Goal: Communication & Community: Answer question/provide support

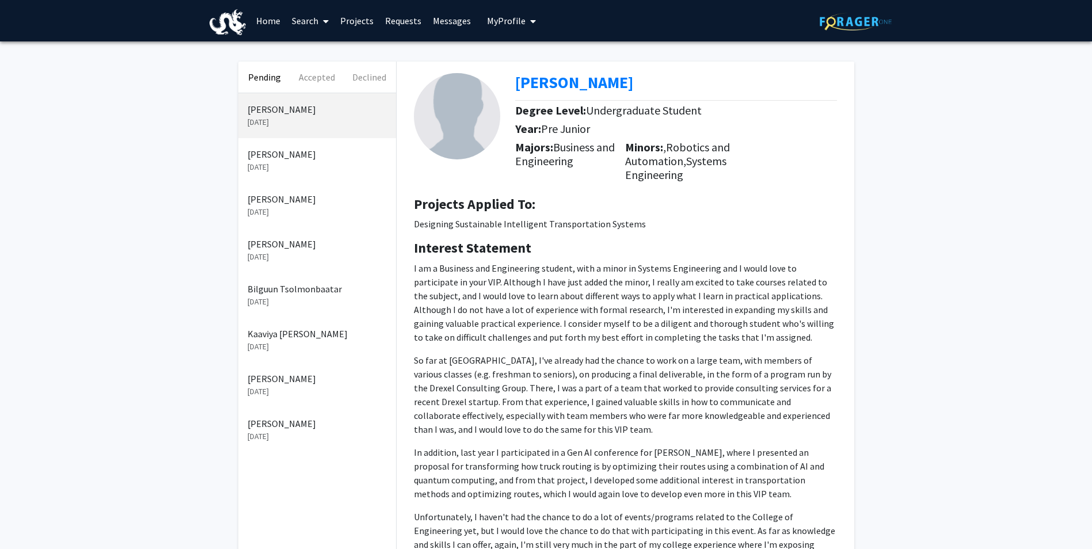
drag, startPoint x: 670, startPoint y: 149, endPoint x: 702, endPoint y: 170, distance: 38.5
click at [702, 170] on h5 "Minors: , Robotics and Automation, Systems Engineering" at bounding box center [680, 161] width 110 height 41
drag, startPoint x: 702, startPoint y: 170, endPoint x: 663, endPoint y: 168, distance: 39.3
copy h5 "Robotics and Automation, Systems Engineering"
click at [541, 255] on h4 "Interest Statement" at bounding box center [625, 248] width 423 height 17
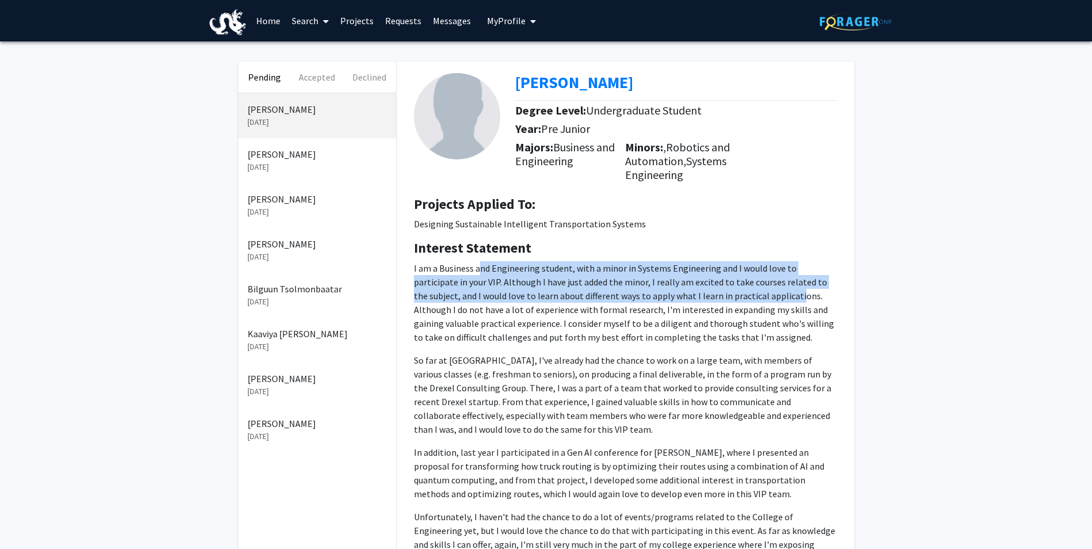
drag, startPoint x: 477, startPoint y: 270, endPoint x: 734, endPoint y: 293, distance: 257.9
click at [734, 293] on p "I am a Business and Engineering student, with a minor in Systems Engineering an…" at bounding box center [625, 302] width 423 height 83
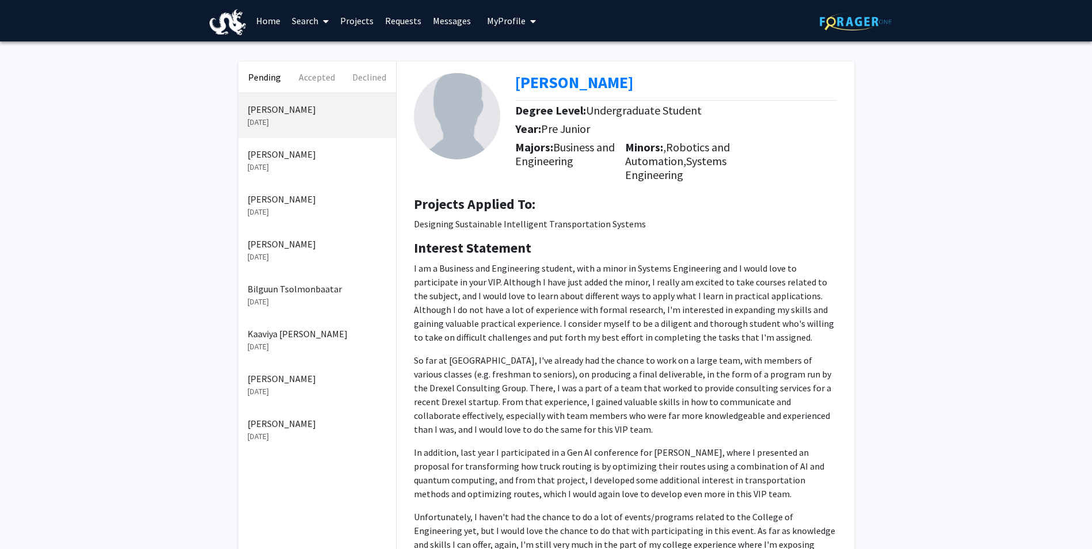
click at [536, 337] on p "I am a Business and Engineering student, with a minor in Systems Engineering an…" at bounding box center [625, 302] width 423 height 83
drag, startPoint x: 522, startPoint y: 284, endPoint x: 779, endPoint y: 338, distance: 262.5
click at [779, 338] on p "I am a Business and Engineering student, with a minor in Systems Engineering an…" at bounding box center [625, 302] width 423 height 83
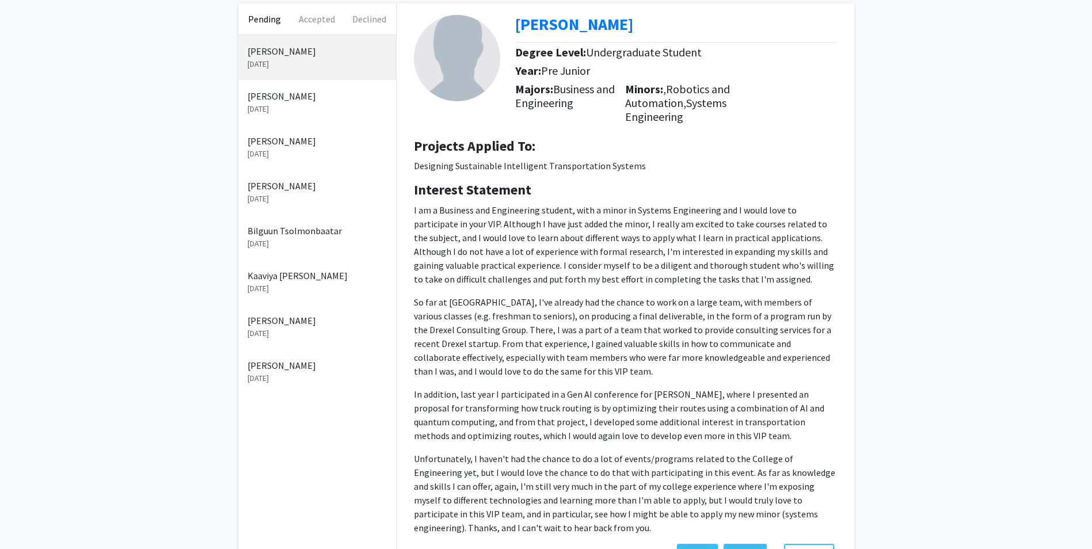
scroll to position [143, 0]
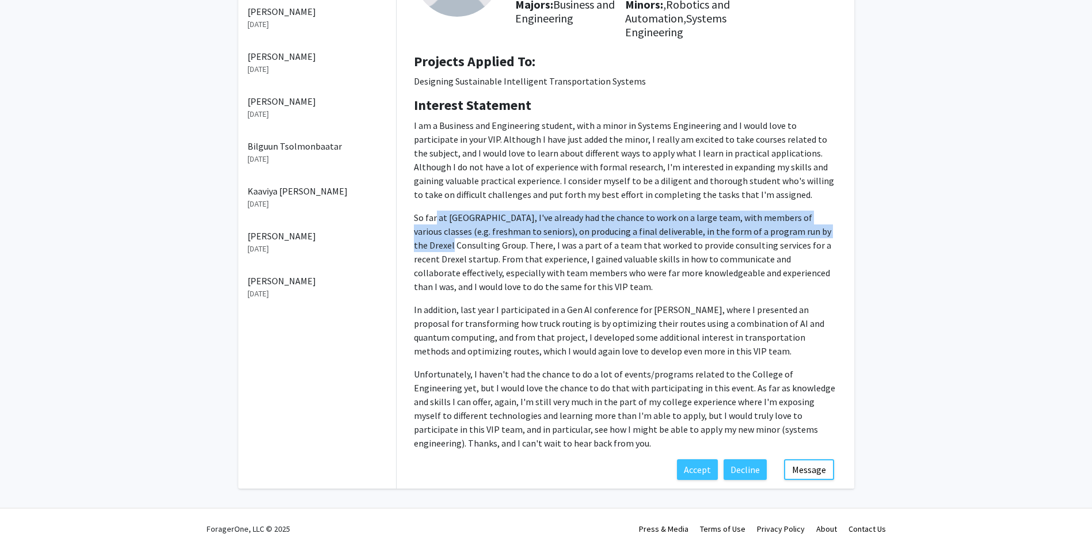
drag, startPoint x: 435, startPoint y: 217, endPoint x: 825, endPoint y: 234, distance: 389.7
click at [825, 234] on p "So far at [GEOGRAPHIC_DATA], I've already had the chance to work on a large tea…" at bounding box center [625, 252] width 423 height 83
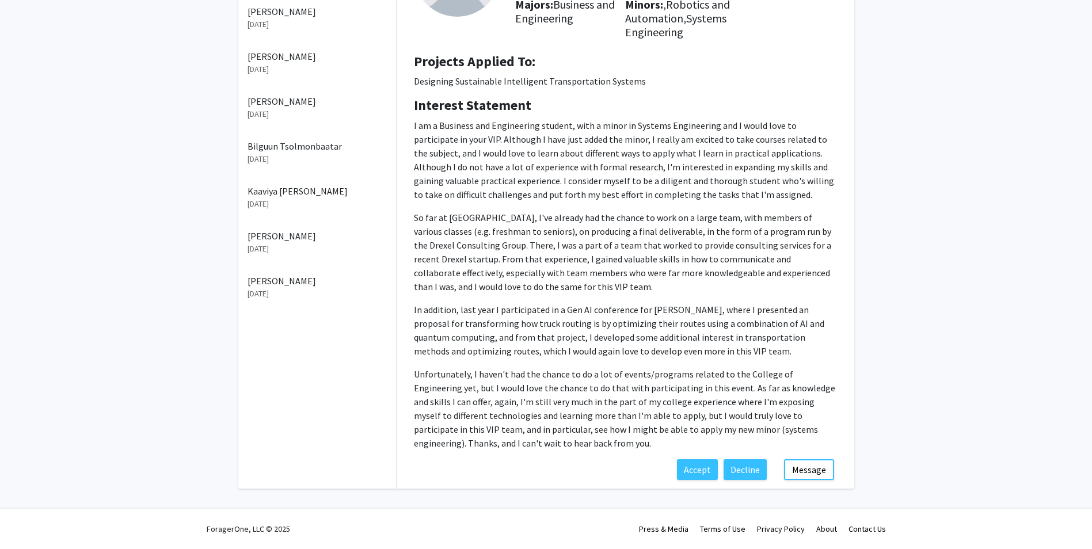
drag, startPoint x: 825, startPoint y: 234, endPoint x: 547, endPoint y: 266, distance: 279.4
click at [551, 266] on p "So far at [GEOGRAPHIC_DATA], I've already had the chance to work on a large tea…" at bounding box center [625, 252] width 423 height 83
drag, startPoint x: 445, startPoint y: 242, endPoint x: 683, endPoint y: 245, distance: 238.4
click at [683, 245] on p "So far at [GEOGRAPHIC_DATA], I've already had the chance to work on a large tea…" at bounding box center [625, 252] width 423 height 83
drag, startPoint x: 683, startPoint y: 245, endPoint x: 556, endPoint y: 273, distance: 129.7
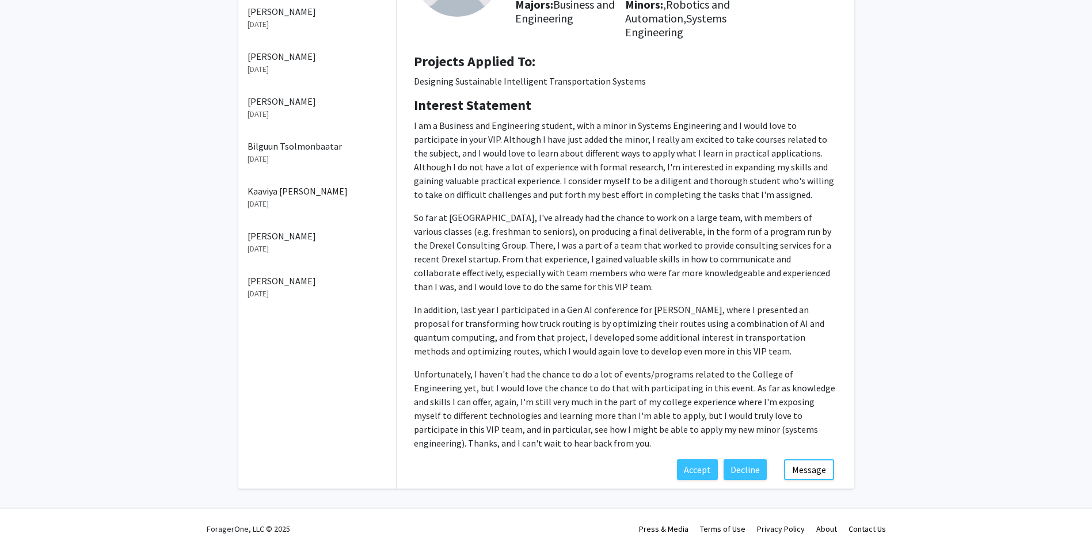
click at [556, 273] on p "So far at [GEOGRAPHIC_DATA], I've already had the chance to work on a large tea…" at bounding box center [625, 252] width 423 height 83
drag, startPoint x: 430, startPoint y: 255, endPoint x: 787, endPoint y: 260, distance: 357.1
click at [787, 260] on p "So far at [GEOGRAPHIC_DATA], I've already had the chance to work on a large tea…" at bounding box center [625, 252] width 423 height 83
drag, startPoint x: 787, startPoint y: 260, endPoint x: 599, endPoint y: 287, distance: 189.8
click at [599, 287] on p "So far at [GEOGRAPHIC_DATA], I've already had the chance to work on a large tea…" at bounding box center [625, 252] width 423 height 83
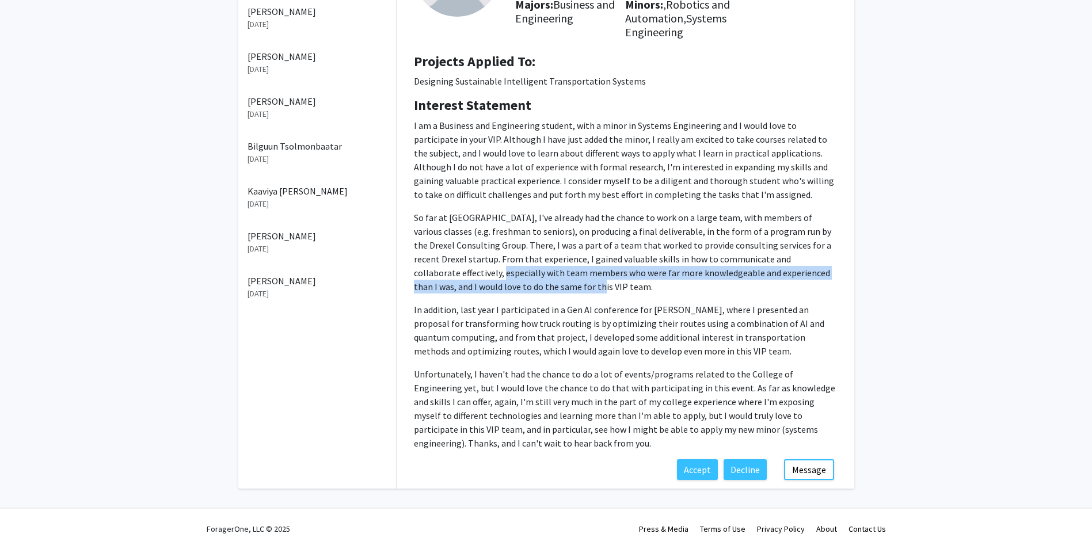
drag, startPoint x: 416, startPoint y: 274, endPoint x: 495, endPoint y: 287, distance: 80.7
click at [495, 287] on p "So far at [GEOGRAPHIC_DATA], I've already had the chance to work on a large tea…" at bounding box center [625, 252] width 423 height 83
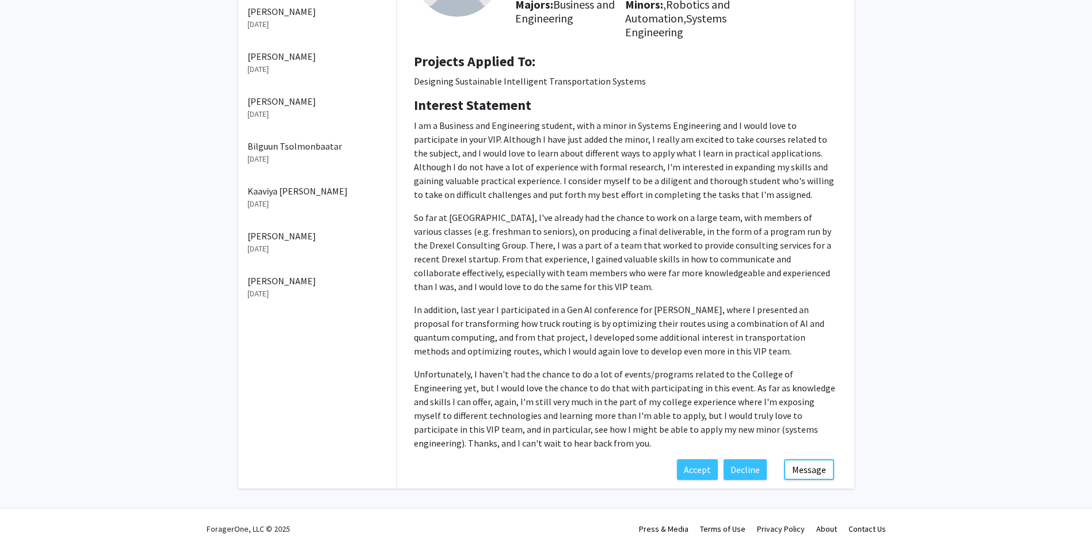
drag, startPoint x: 495, startPoint y: 287, endPoint x: 465, endPoint y: 316, distance: 42.0
click at [465, 316] on p "In addition, last year I participated in a Gen AI conference for [PERSON_NAME],…" at bounding box center [625, 330] width 423 height 55
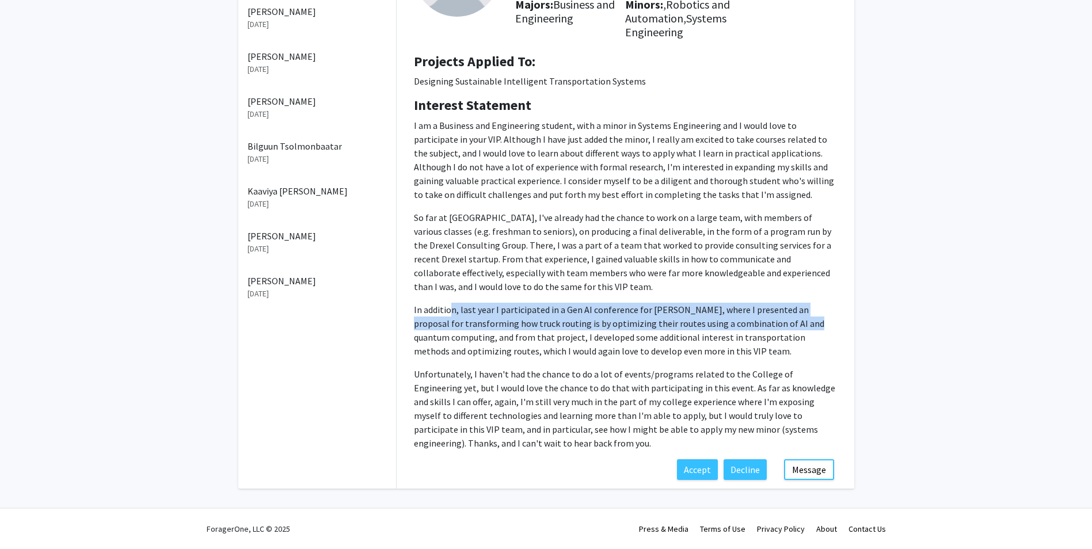
drag, startPoint x: 451, startPoint y: 309, endPoint x: 808, endPoint y: 317, distance: 356.6
click at [808, 317] on p "In addition, last year I participated in a Gen AI conference for [PERSON_NAME],…" at bounding box center [625, 330] width 423 height 55
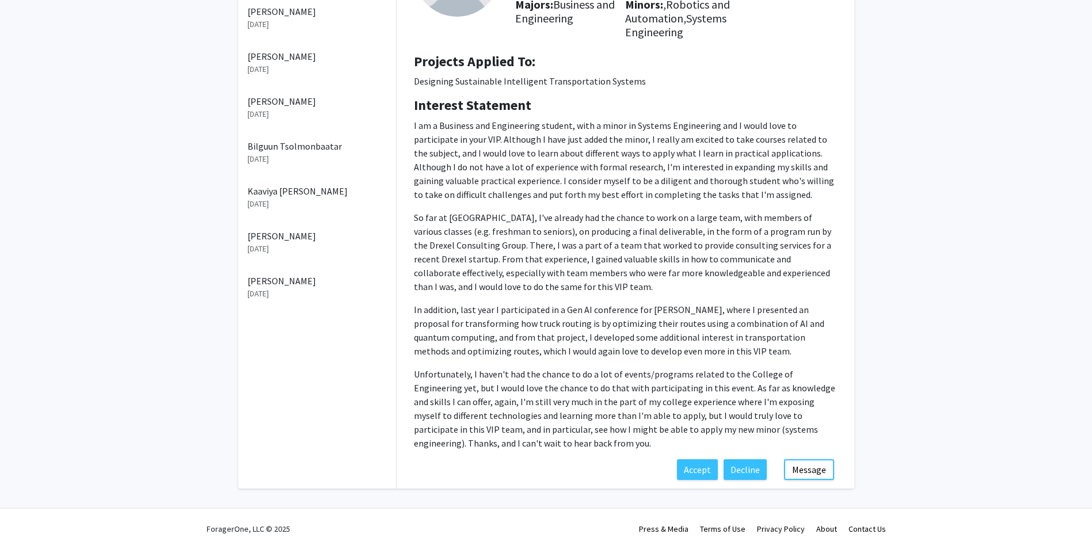
drag, startPoint x: 808, startPoint y: 317, endPoint x: 499, endPoint y: 353, distance: 311.3
click at [503, 356] on p "In addition, last year I participated in a Gen AI conference for [PERSON_NAME],…" at bounding box center [625, 330] width 423 height 55
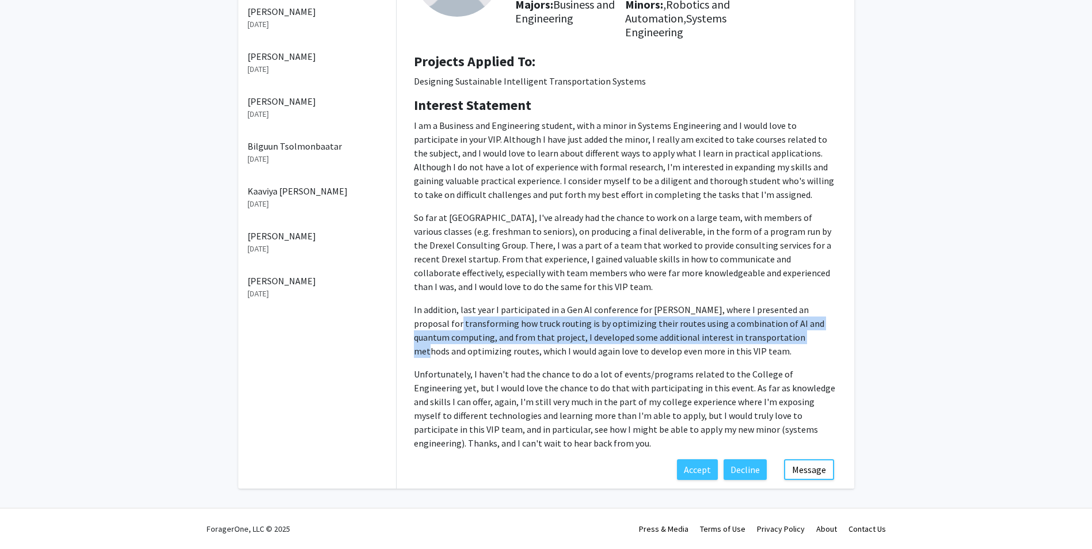
drag, startPoint x: 439, startPoint y: 324, endPoint x: 805, endPoint y: 336, distance: 366.4
click at [805, 336] on p "In addition, last year I participated in a Gen AI conference for [PERSON_NAME],…" at bounding box center [625, 330] width 423 height 55
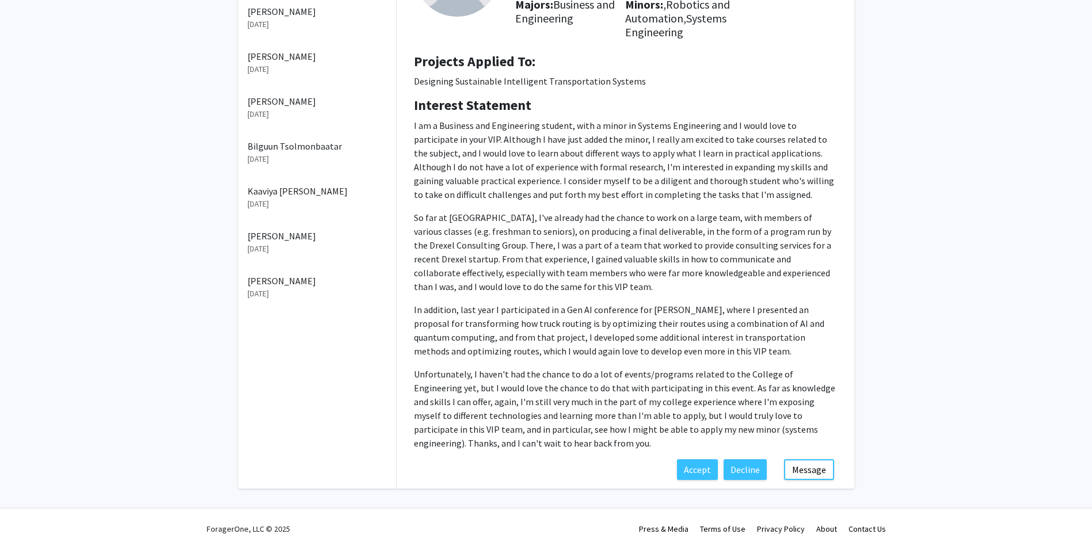
click at [575, 359] on p "I am a Business and Engineering student, with a minor in Systems Engineering an…" at bounding box center [625, 285] width 423 height 332
drag, startPoint x: 429, startPoint y: 428, endPoint x: 617, endPoint y: 431, distance: 187.7
click at [617, 431] on p "Unfortunately, I haven't had the chance to do a lot of events/programs related …" at bounding box center [625, 408] width 423 height 83
drag, startPoint x: 617, startPoint y: 431, endPoint x: 548, endPoint y: 445, distance: 70.5
click at [548, 445] on p "Unfortunately, I haven't had the chance to do a lot of events/programs related …" at bounding box center [625, 408] width 423 height 83
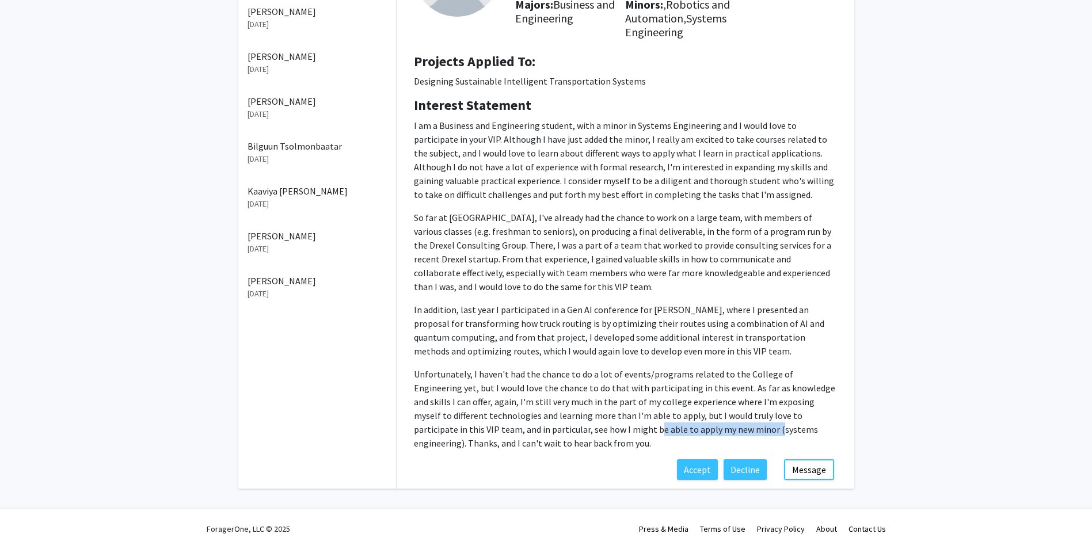
drag, startPoint x: 547, startPoint y: 431, endPoint x: 667, endPoint y: 428, distance: 120.4
click at [667, 428] on p "Unfortunately, I haven't had the chance to do a lot of events/programs related …" at bounding box center [625, 408] width 423 height 83
drag, startPoint x: 667, startPoint y: 428, endPoint x: 571, endPoint y: 457, distance: 100.4
click at [571, 457] on div "Interest Statement I am a Business and Engineering student, with a minor in Sys…" at bounding box center [625, 278] width 441 height 362
click at [820, 470] on button "Message" at bounding box center [809, 470] width 50 height 21
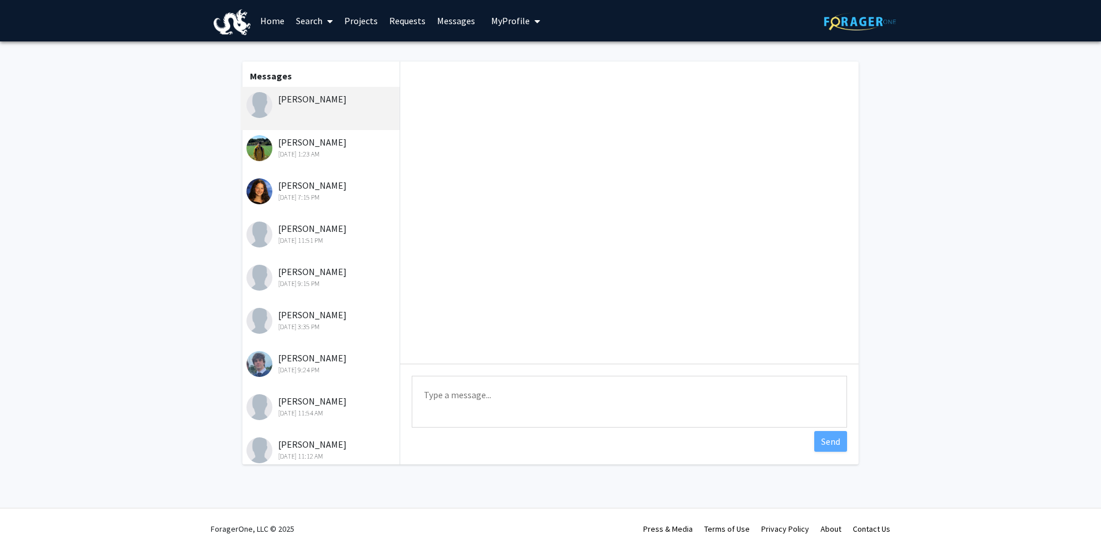
click at [470, 405] on textarea "Type a message" at bounding box center [629, 402] width 435 height 52
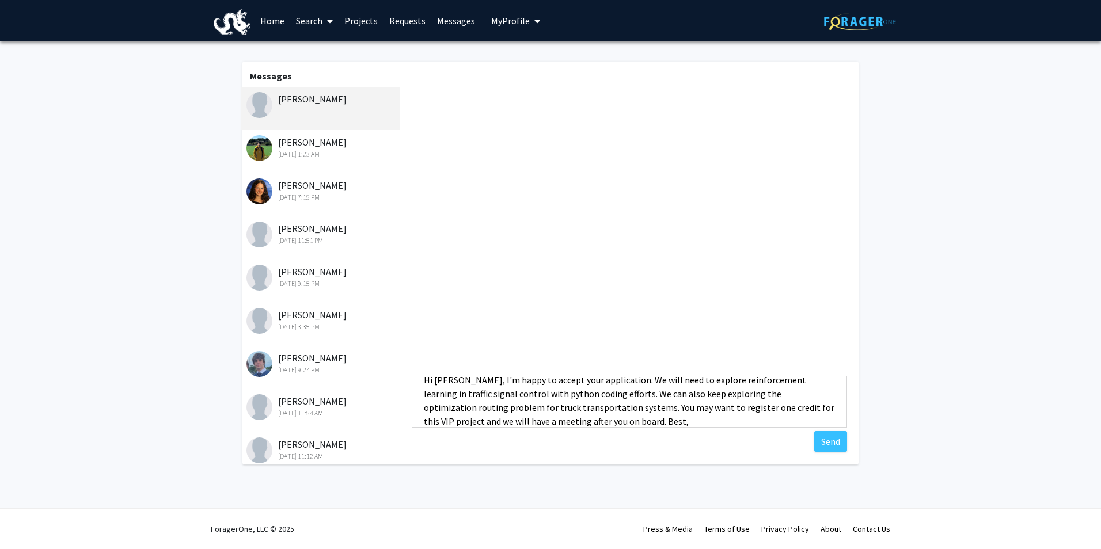
scroll to position [29, 0]
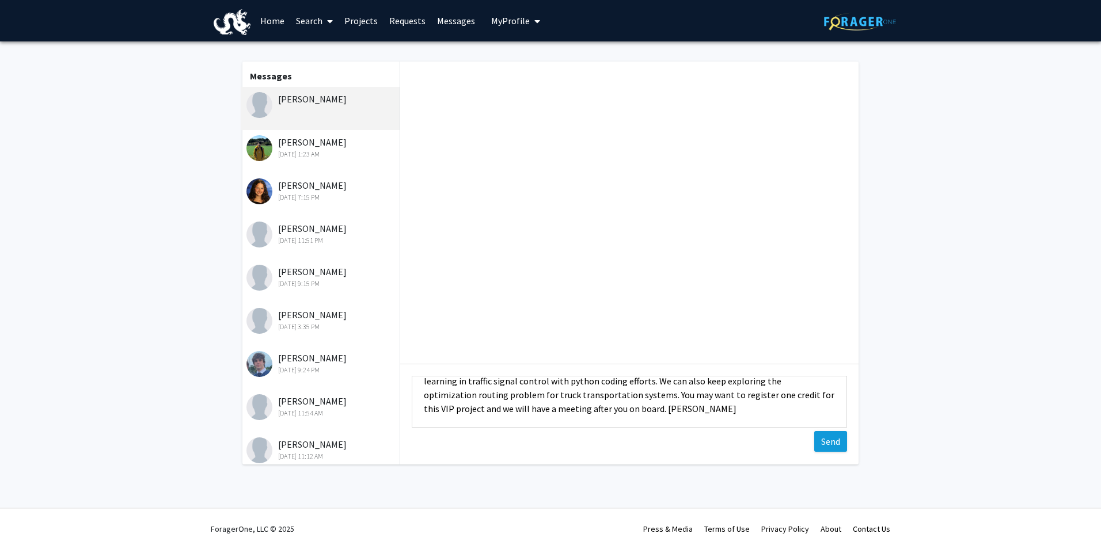
type textarea "Hi [PERSON_NAME], I'm happy to accept your application. We will need to explore…"
click at [829, 439] on button "Send" at bounding box center [830, 441] width 33 height 21
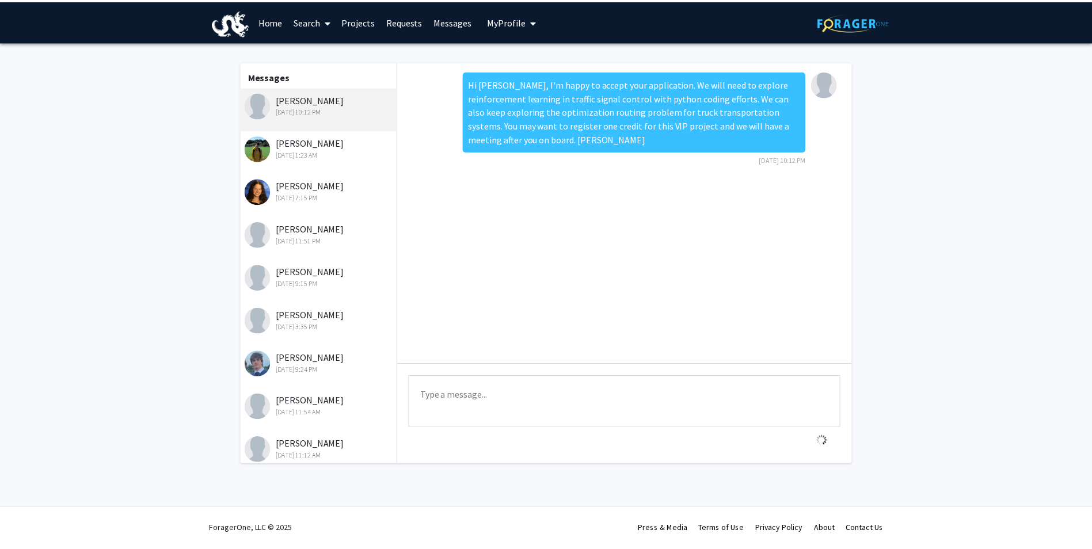
scroll to position [0, 0]
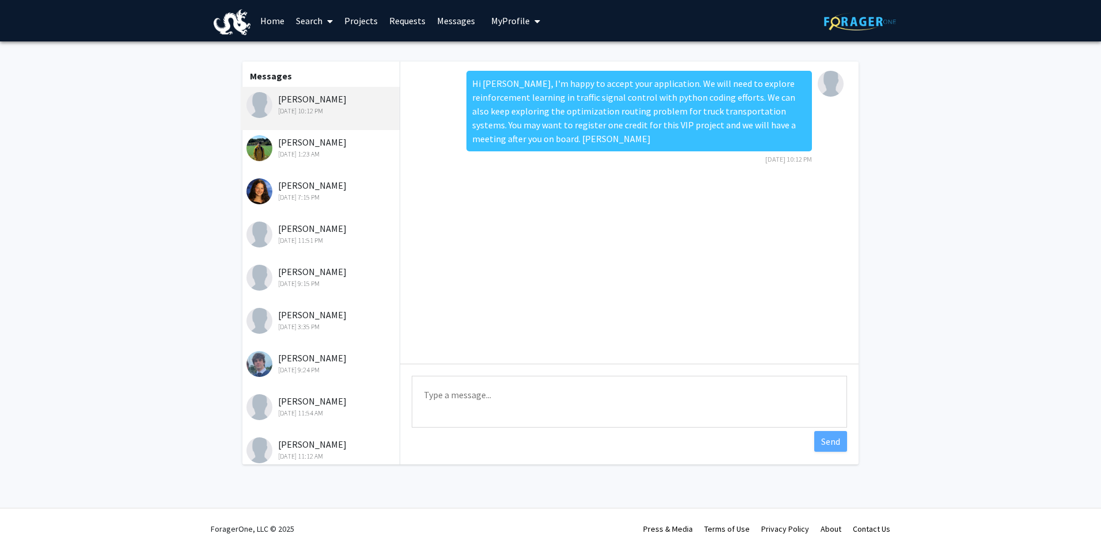
click at [396, 24] on link "Requests" at bounding box center [408, 21] width 48 height 40
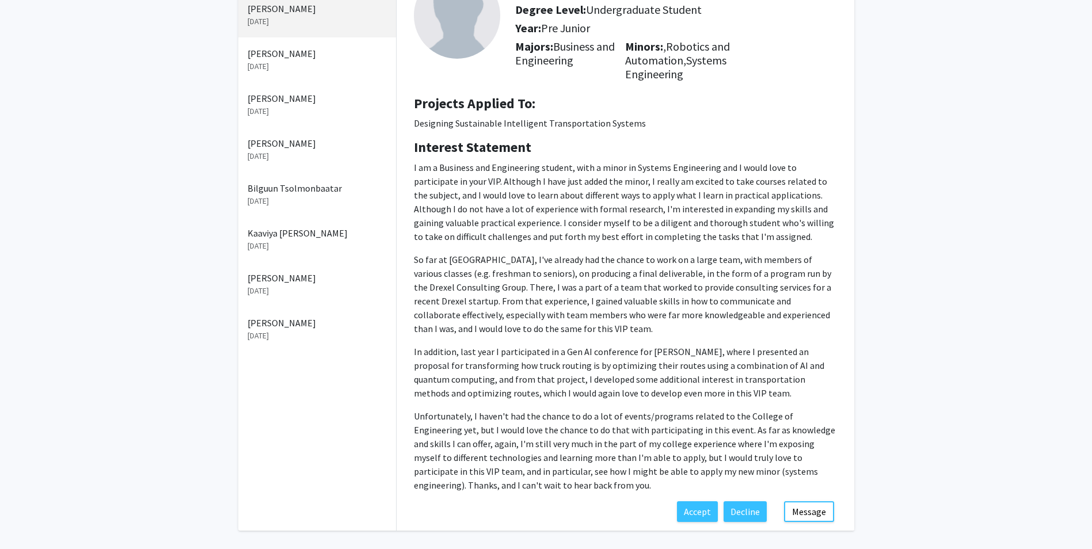
scroll to position [143, 0]
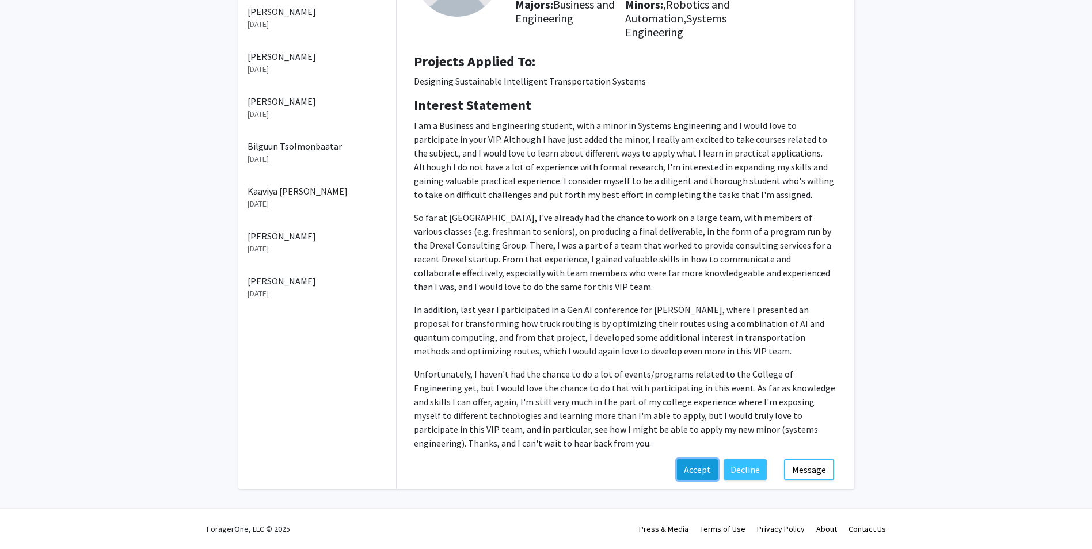
click at [696, 472] on button "Accept" at bounding box center [697, 470] width 41 height 21
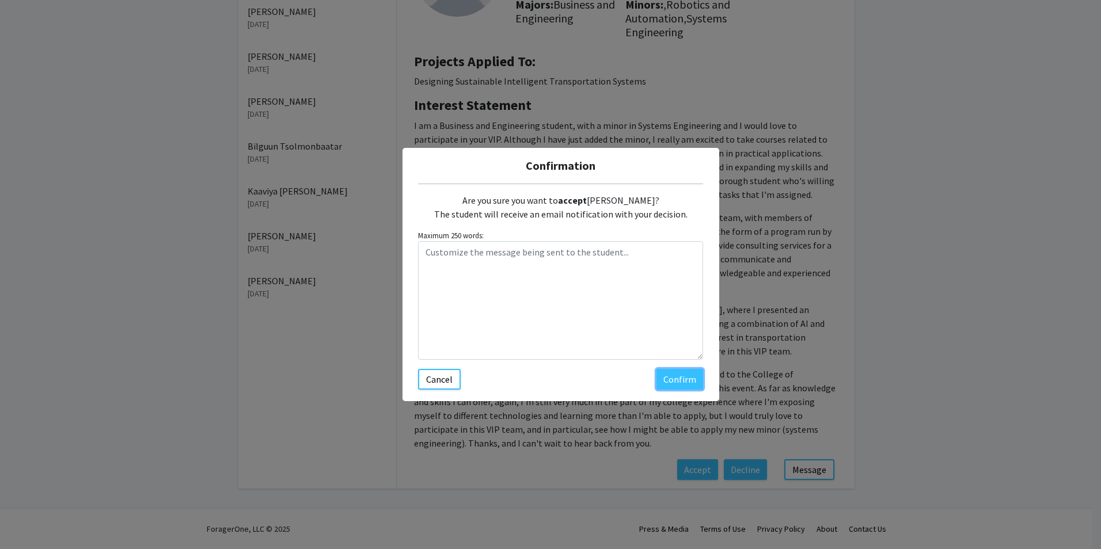
click at [687, 379] on button "Confirm" at bounding box center [679, 379] width 47 height 21
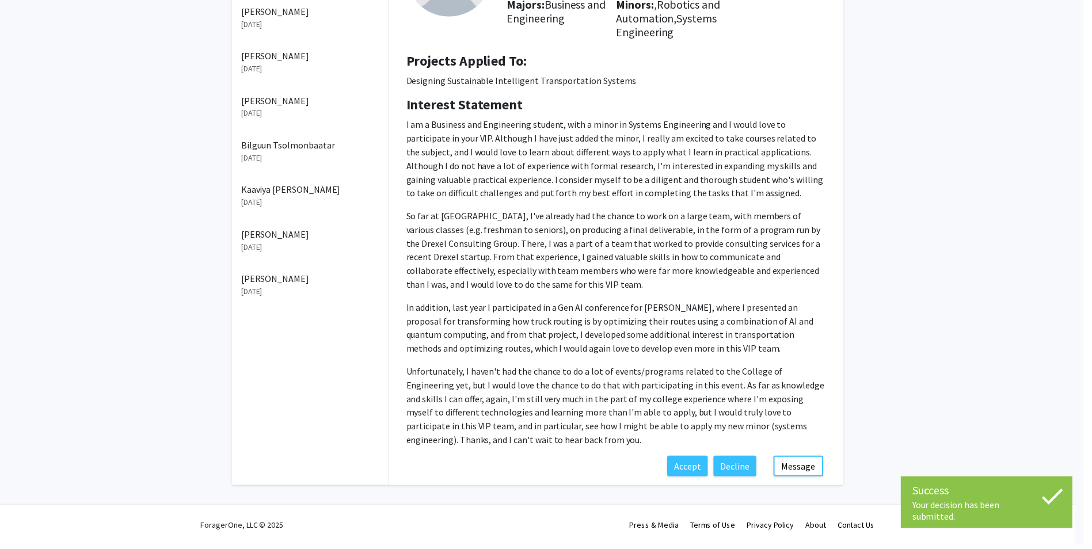
scroll to position [0, 0]
